Goal: Information Seeking & Learning: Learn about a topic

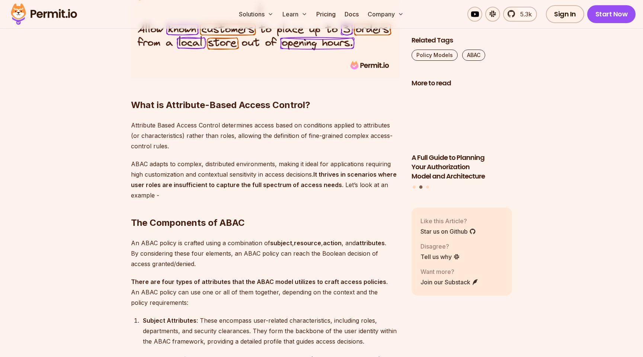
scroll to position [794, 0]
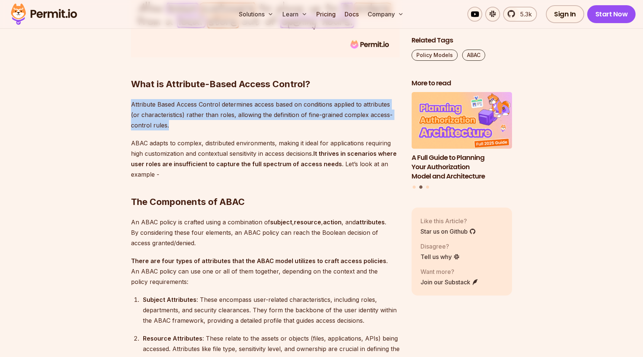
drag, startPoint x: 126, startPoint y: 104, endPoint x: 181, endPoint y: 129, distance: 60.0
copy p "Attribute Based Access Control determines access based on conditions applied to…"
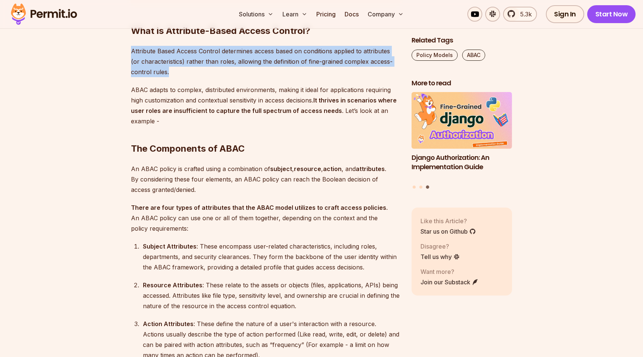
scroll to position [846, 0]
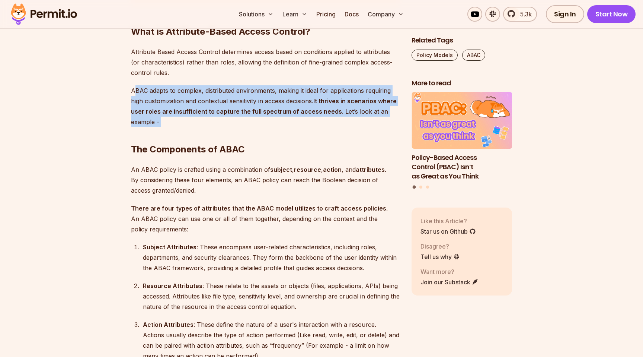
drag, startPoint x: 133, startPoint y: 89, endPoint x: 245, endPoint y: 124, distance: 116.5
click at [245, 123] on h2 "The Components of ABAC" at bounding box center [265, 135] width 269 height 42
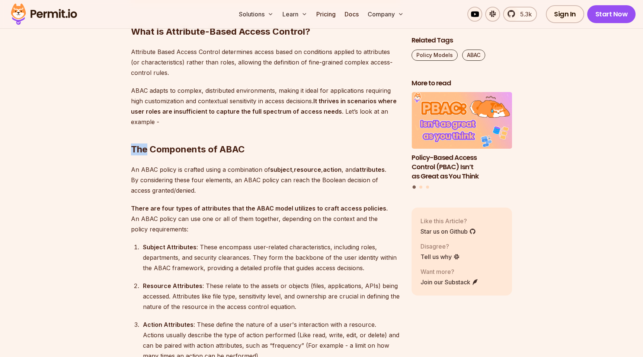
click at [245, 123] on h2 "The Components of ABAC" at bounding box center [265, 135] width 269 height 42
click at [186, 114] on strong "It thrives in scenarios where user roles are insufficient to capture the full s…" at bounding box center [264, 106] width 266 height 18
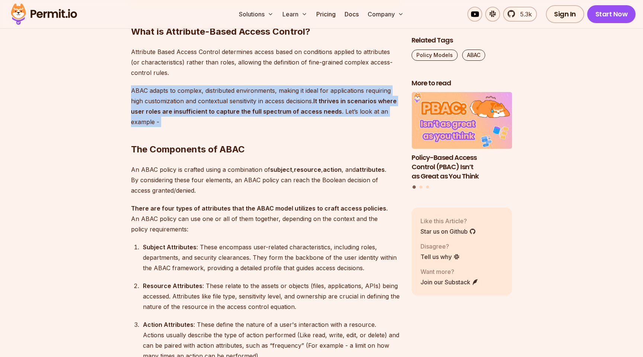
click at [186, 114] on strong "It thrives in scenarios where user roles are insufficient to capture the full s…" at bounding box center [264, 106] width 266 height 18
copy p "ABAC adapts to complex, distributed environments, making it ideal for applicati…"
